Goal: Transaction & Acquisition: Purchase product/service

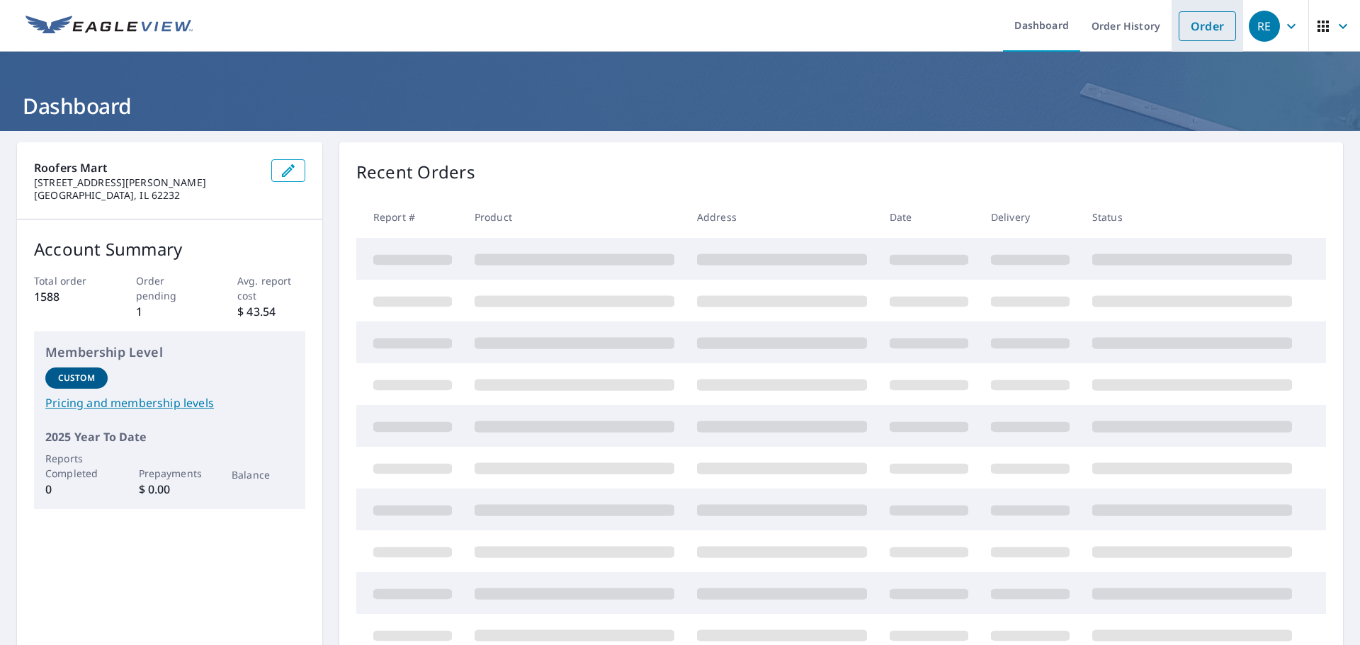
click at [1184, 21] on link "Order" at bounding box center [1206, 26] width 57 height 30
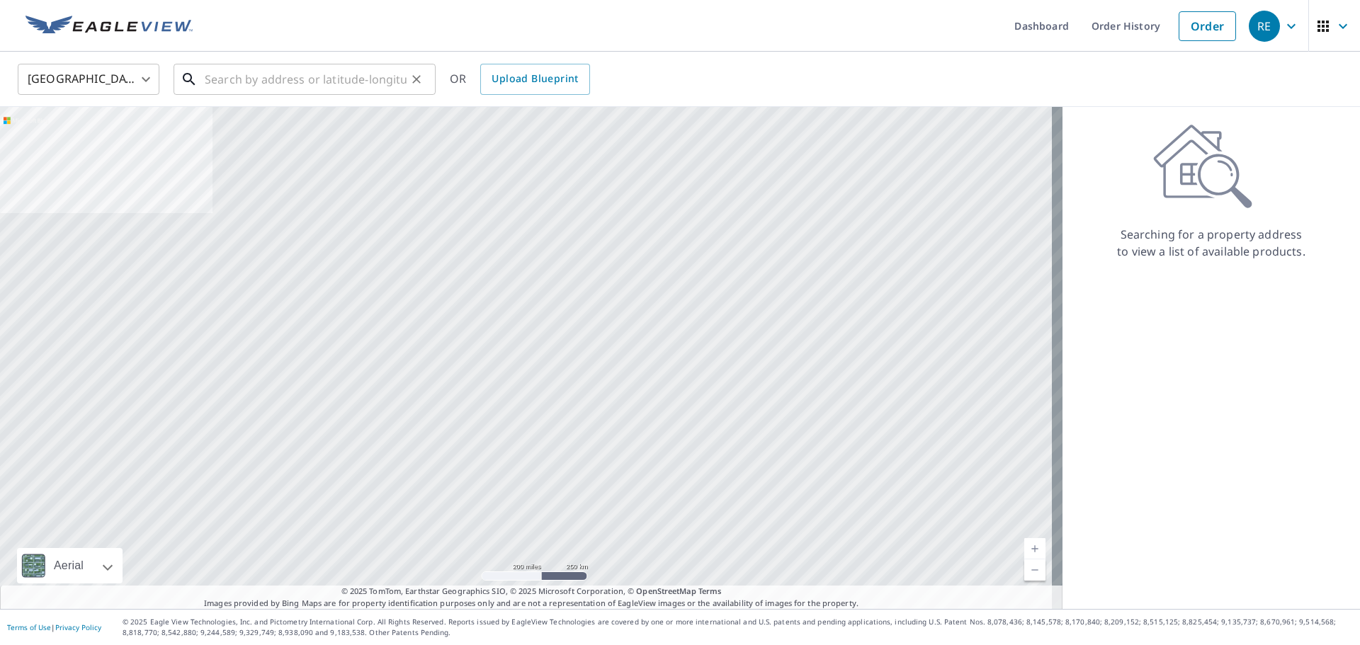
click at [296, 84] on input "text" at bounding box center [306, 79] width 202 height 40
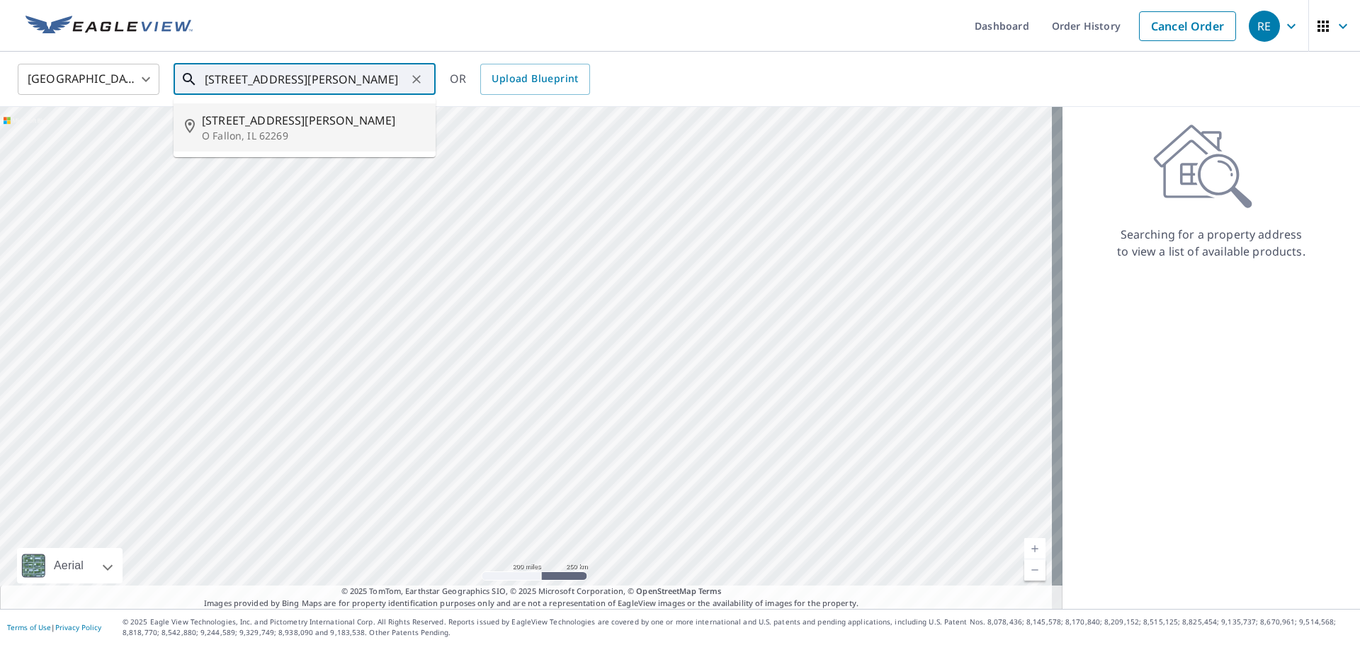
click at [270, 118] on span "[STREET_ADDRESS][PERSON_NAME]" at bounding box center [313, 120] width 222 height 17
type input "[STREET_ADDRESS][PERSON_NAME][PERSON_NAME]"
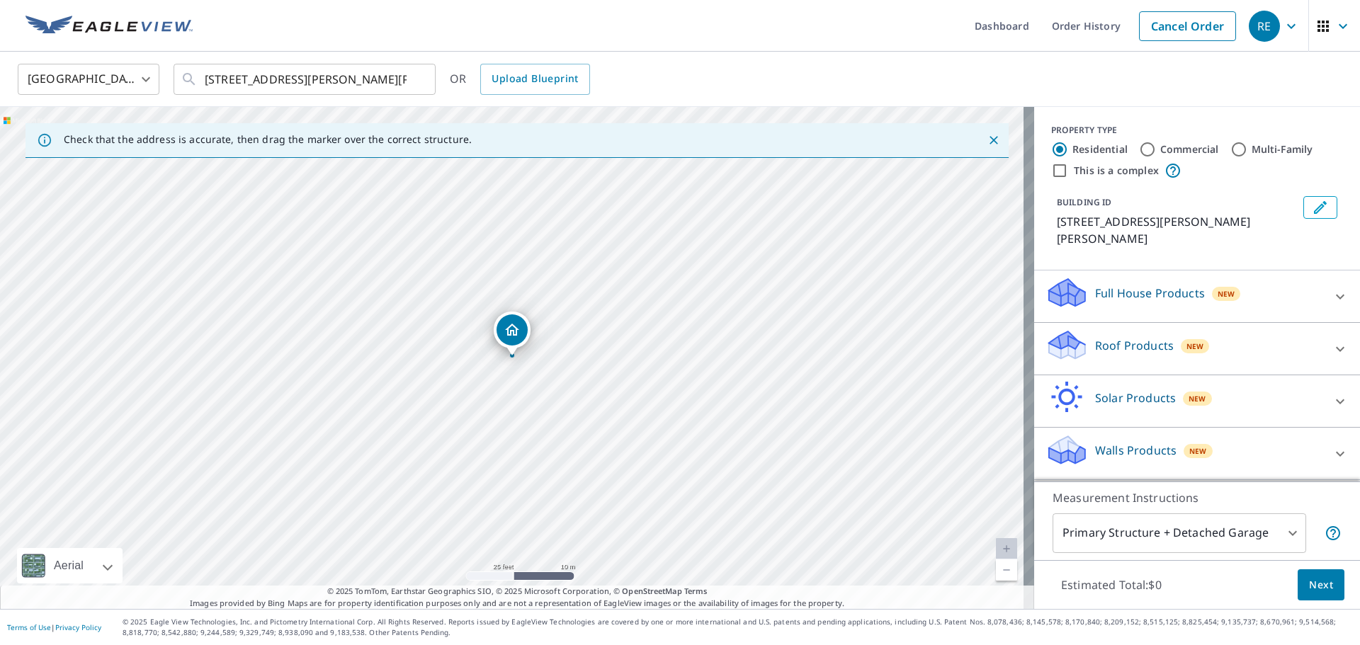
click at [1331, 341] on icon at bounding box center [1339, 349] width 17 height 17
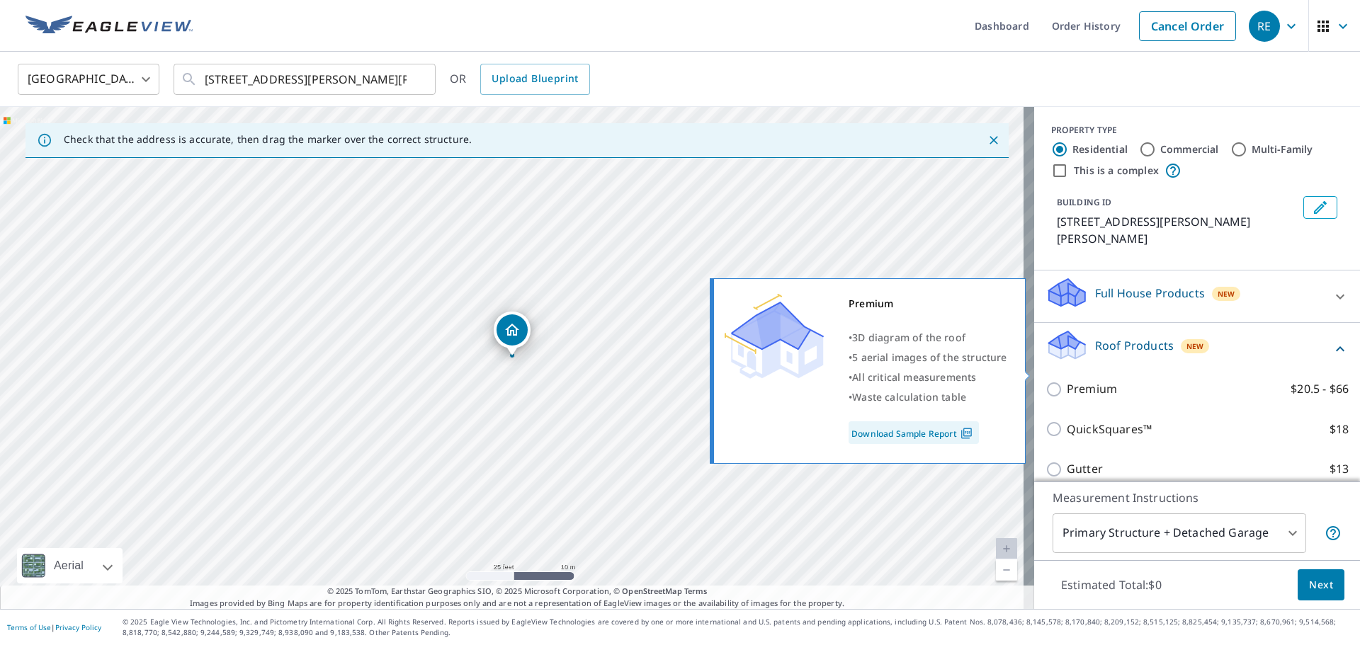
scroll to position [142, 0]
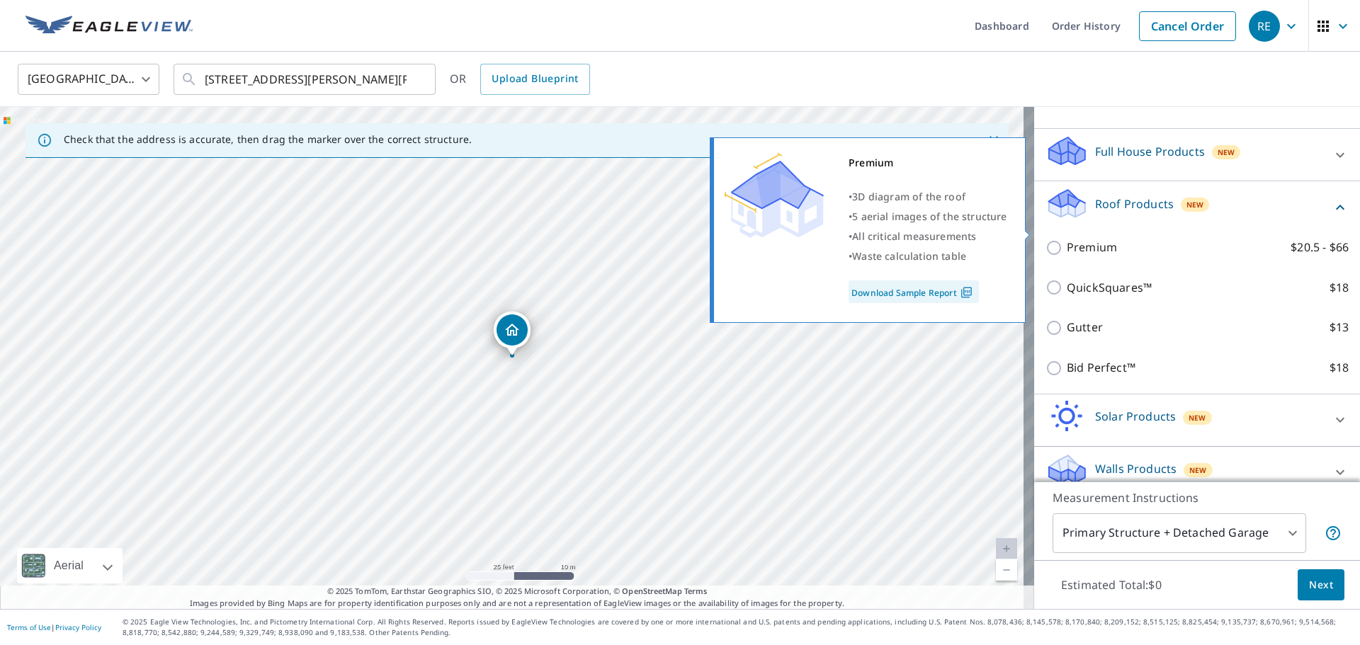
click at [1045, 239] on input "Premium $20.5 - $66" at bounding box center [1055, 247] width 21 height 17
checkbox input "true"
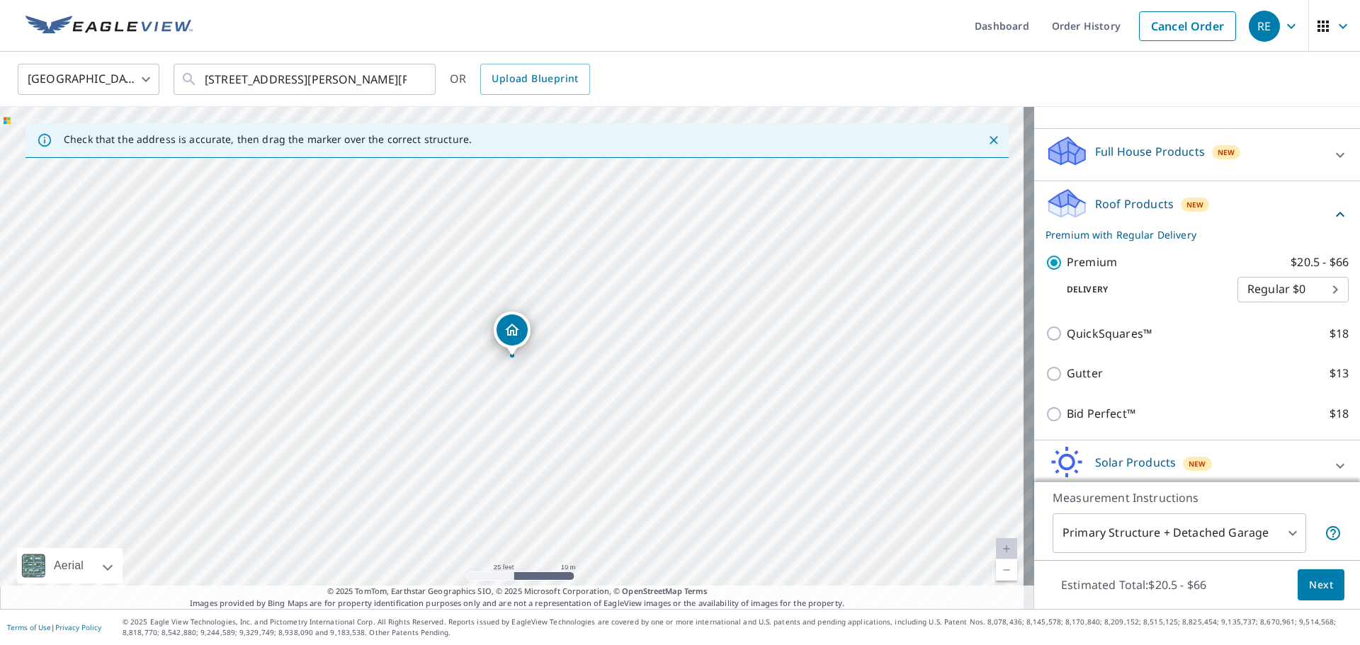
click at [1309, 576] on span "Next" at bounding box center [1321, 585] width 24 height 18
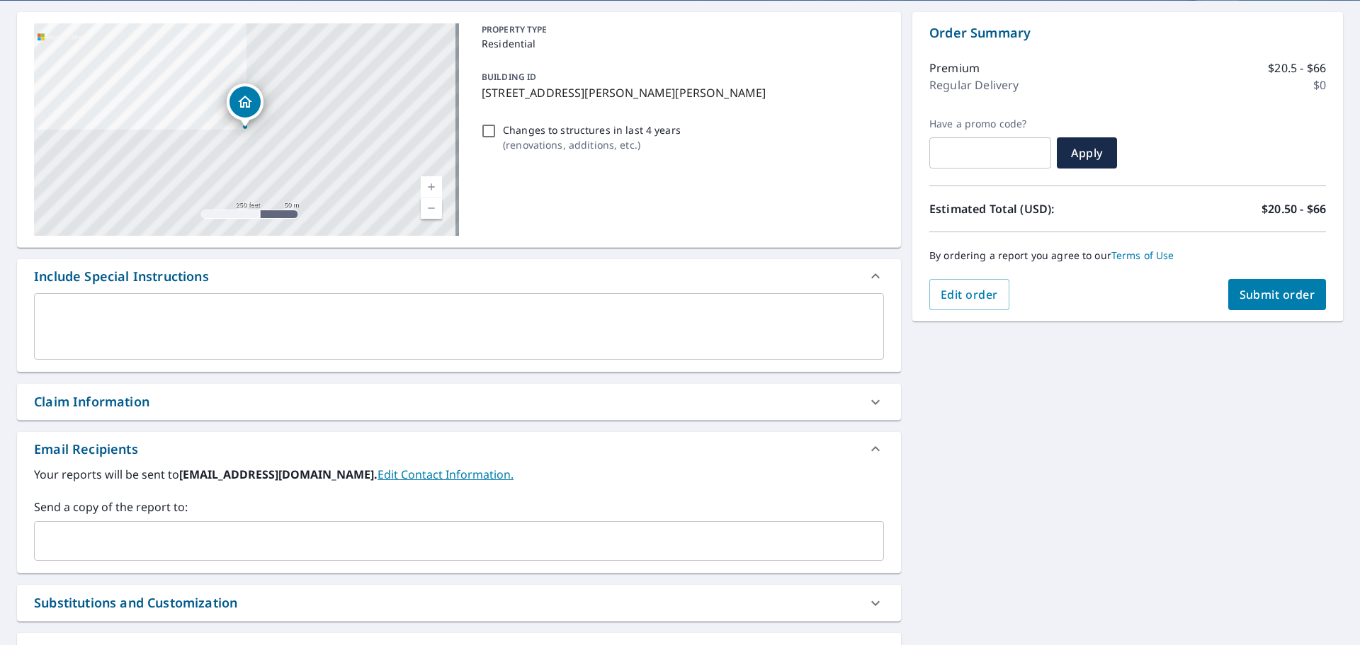
scroll to position [256, 0]
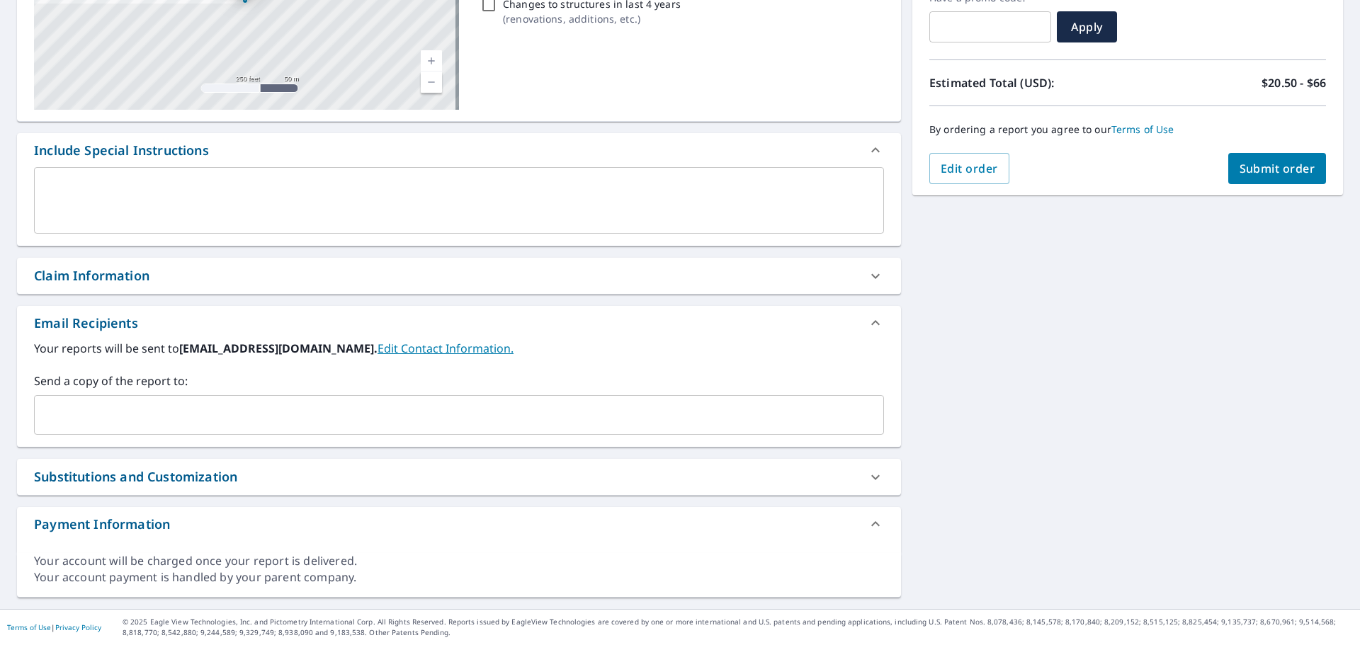
click at [189, 278] on div "Claim Information" at bounding box center [446, 275] width 824 height 19
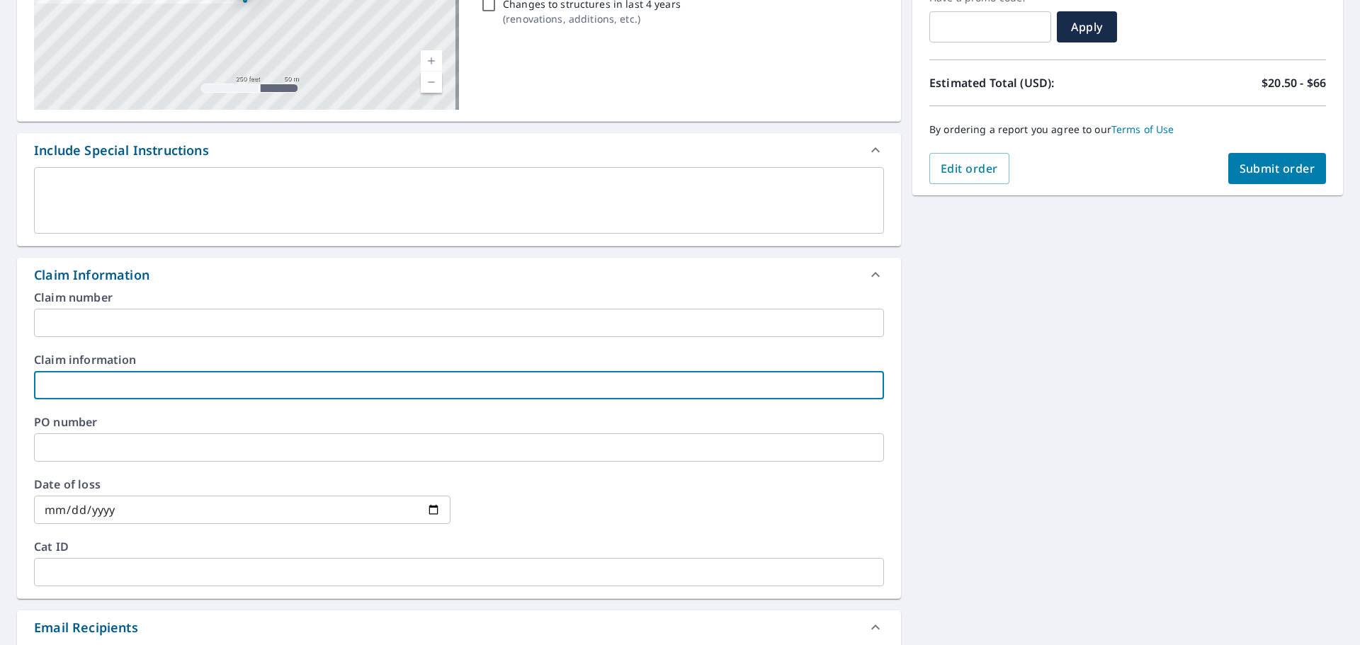
click at [129, 377] on input "text" at bounding box center [459, 385] width 850 height 28
type input "800-PRIME TIME EXT"
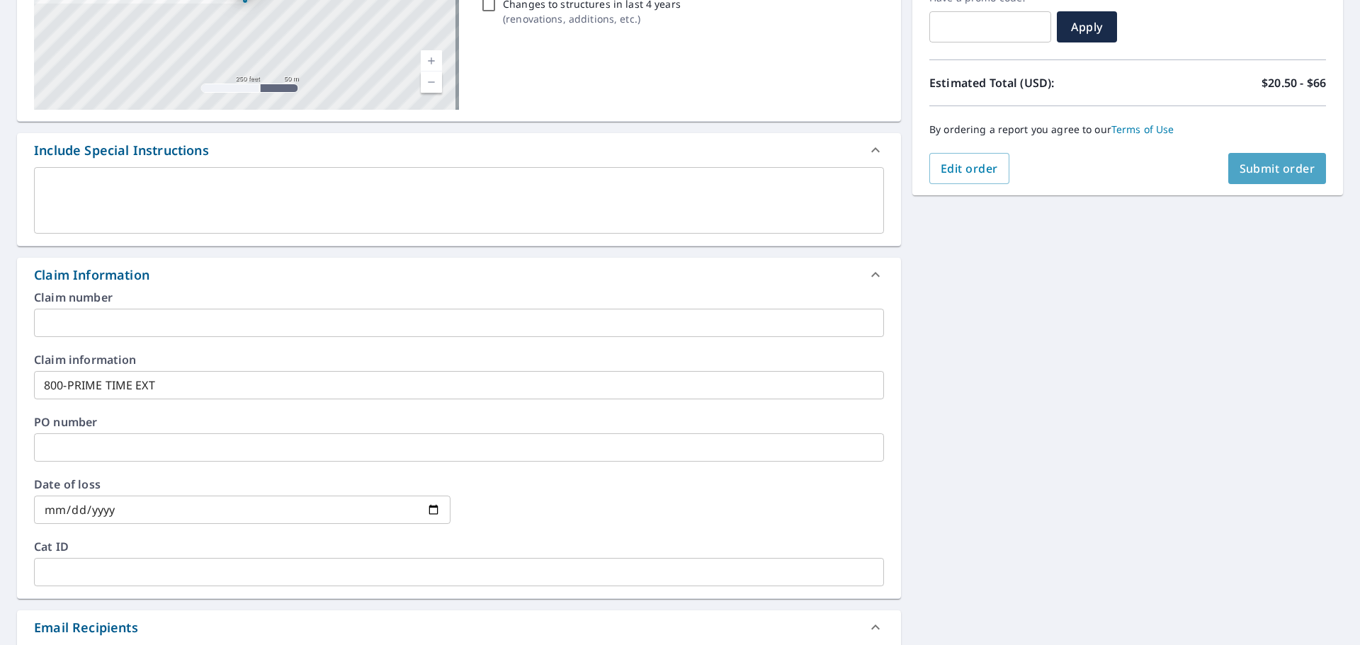
click at [1245, 160] on button "Submit order" at bounding box center [1277, 168] width 98 height 31
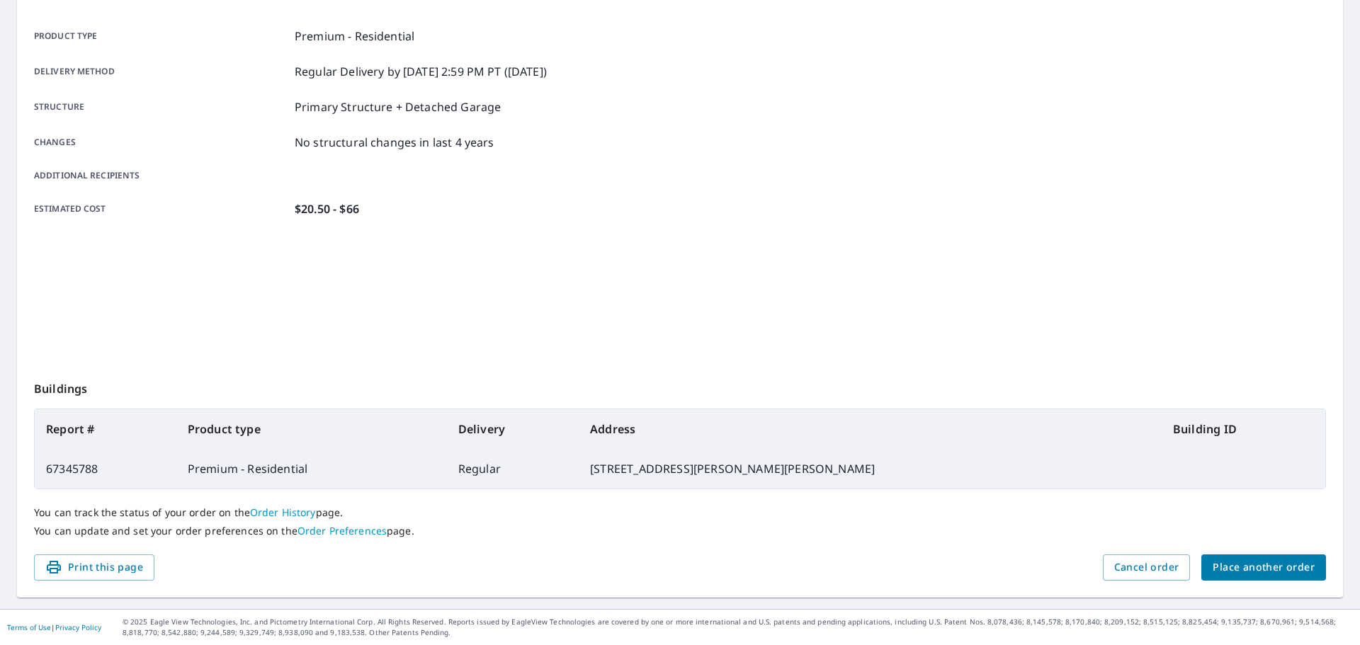
scroll to position [188, 0]
